Goal: Entertainment & Leisure: Consume media (video, audio)

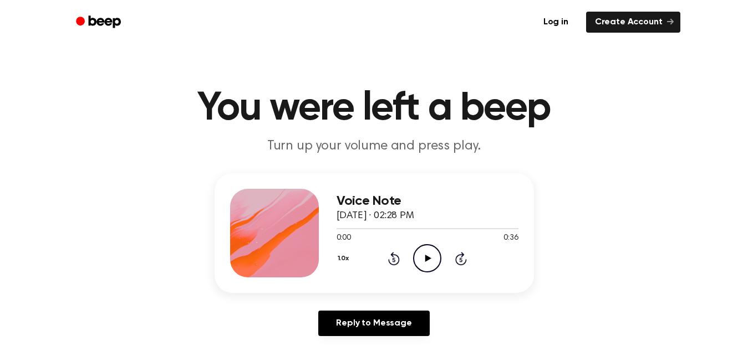
scroll to position [111, 0]
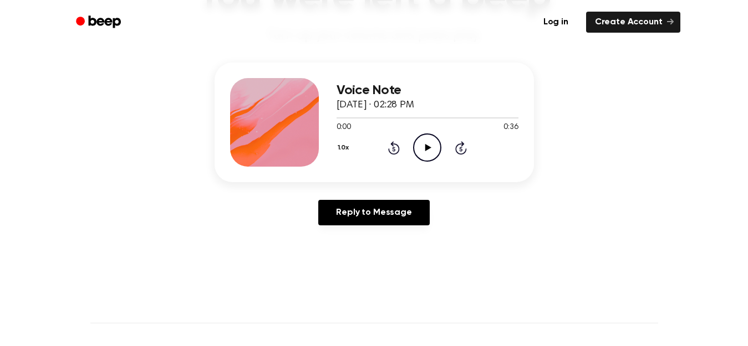
click at [429, 148] on icon at bounding box center [428, 147] width 6 height 7
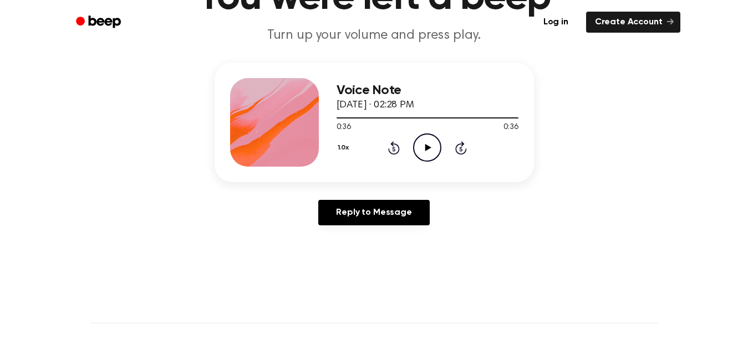
scroll to position [0, 0]
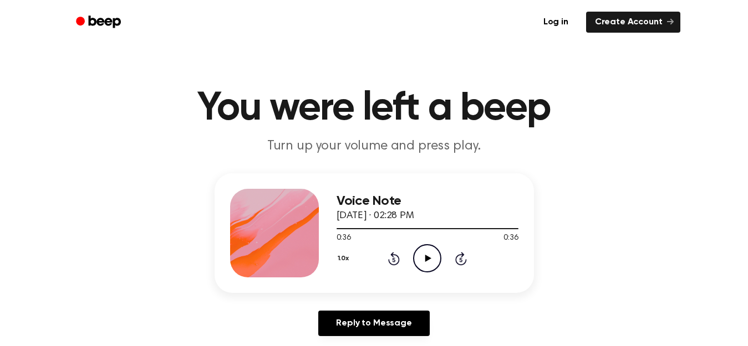
click at [425, 253] on icon "Play Audio" at bounding box center [427, 258] width 28 height 28
click at [433, 253] on icon "Play Audio" at bounding box center [427, 258] width 28 height 28
